Goal: Task Accomplishment & Management: Manage account settings

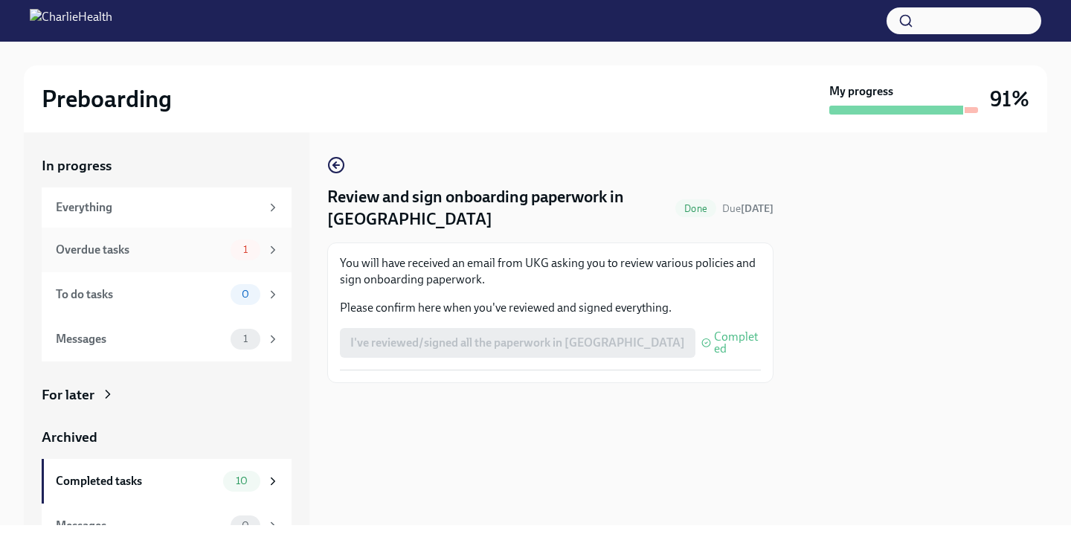
click at [234, 245] on span "1" at bounding box center [245, 249] width 22 height 11
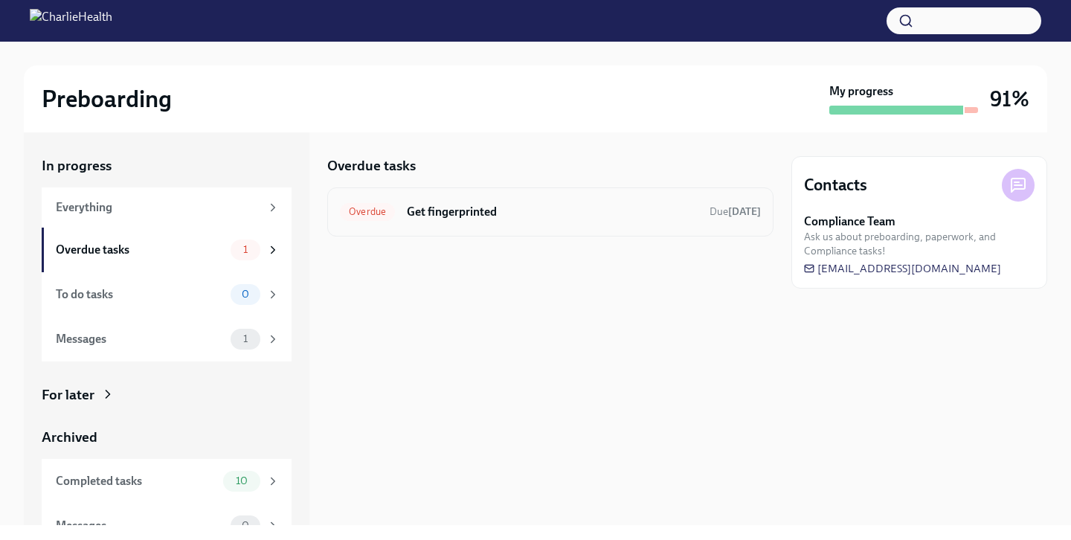
click at [511, 217] on h6 "Get fingerprinted" at bounding box center [552, 212] width 291 height 16
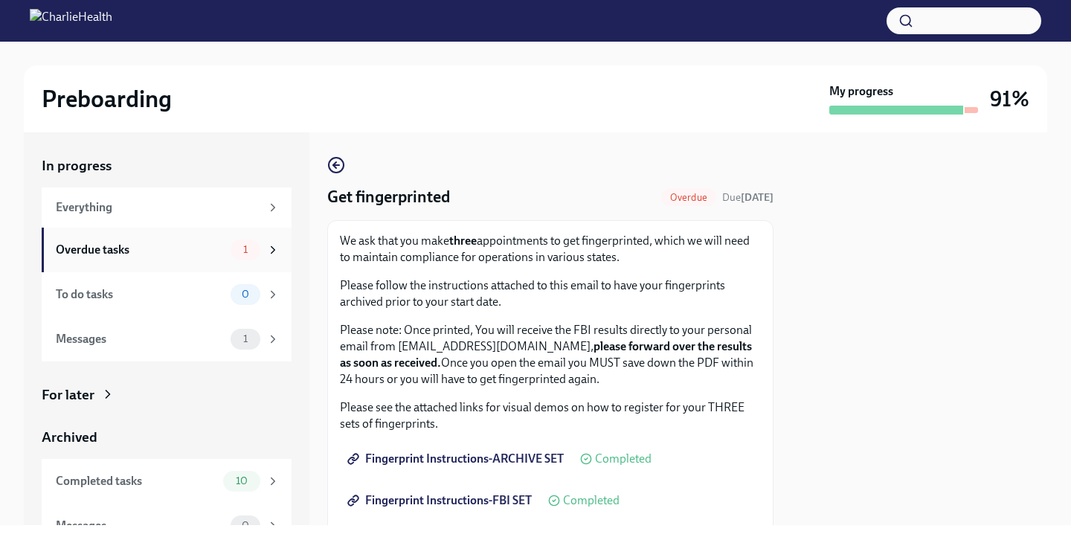
click at [165, 251] on div "Overdue tasks" at bounding box center [140, 250] width 169 height 16
